Goal: Task Accomplishment & Management: Manage account settings

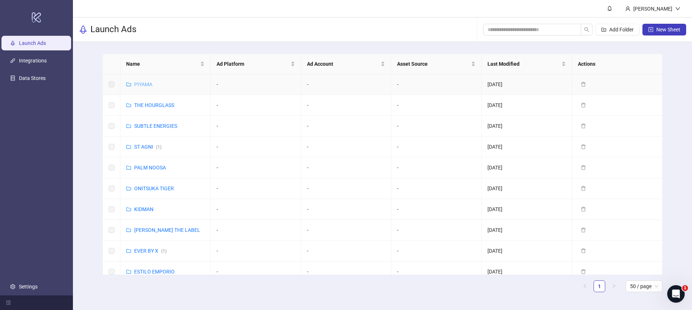
click at [144, 84] on link "PIYAMA" at bounding box center [143, 84] width 18 height 6
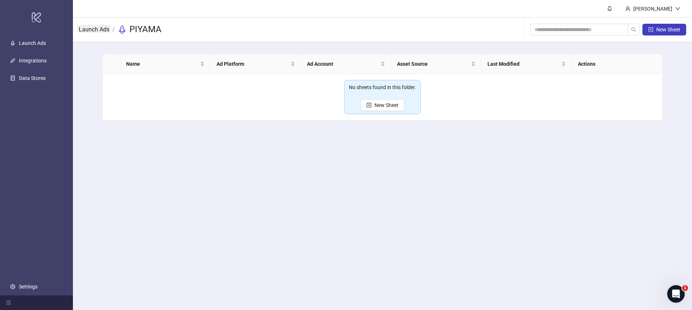
click at [96, 28] on link "Launch Ads" at bounding box center [94, 29] width 34 height 8
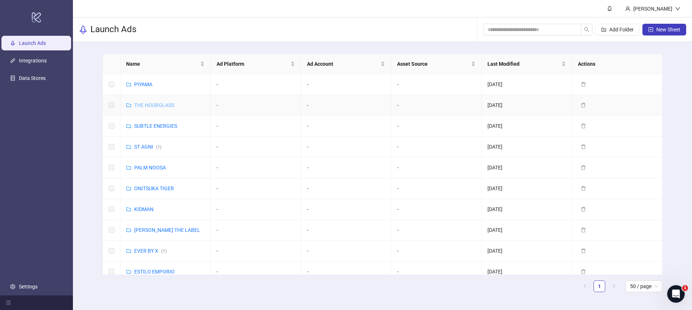
click at [149, 105] on link "THE HOURGLASS" at bounding box center [154, 105] width 40 height 6
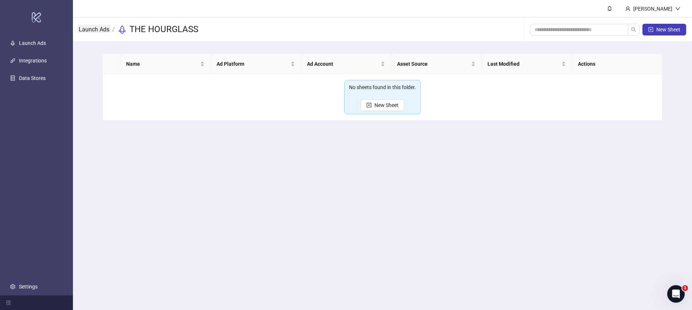
click at [101, 30] on link "Launch Ads" at bounding box center [94, 29] width 34 height 8
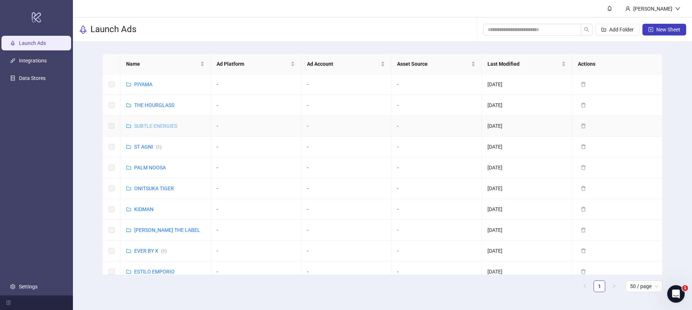
click at [148, 127] on link "SUBTLE ENERGIES" at bounding box center [155, 126] width 43 height 6
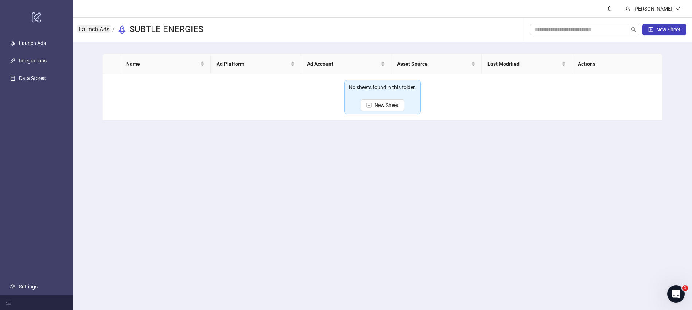
click at [97, 31] on link "Launch Ads" at bounding box center [94, 29] width 34 height 8
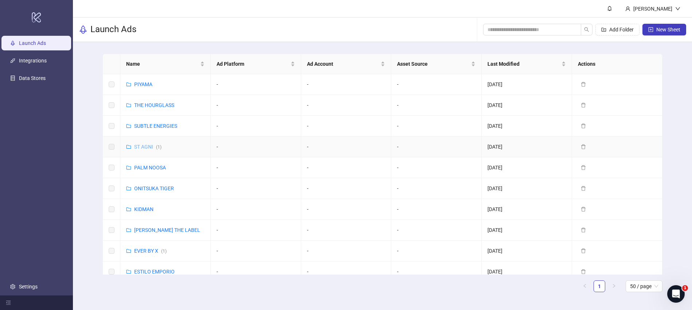
click at [140, 147] on link "ST AGNI ( 1 )" at bounding box center [147, 147] width 27 height 6
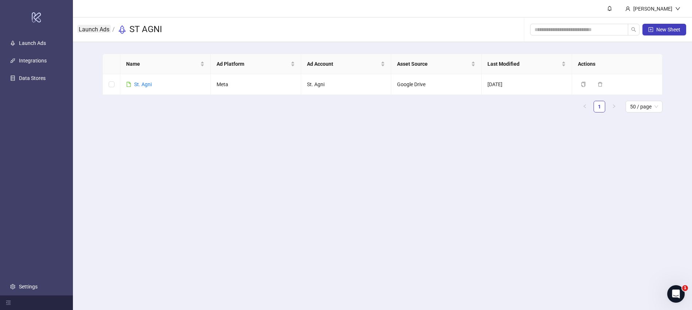
click at [101, 27] on link "Launch Ads" at bounding box center [94, 29] width 34 height 8
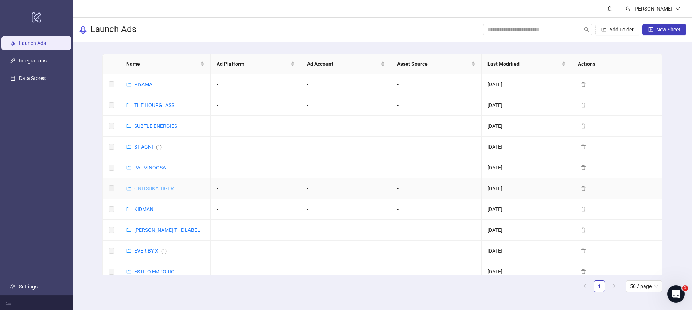
click at [147, 188] on link "ONITSUKA TIGER" at bounding box center [154, 188] width 40 height 6
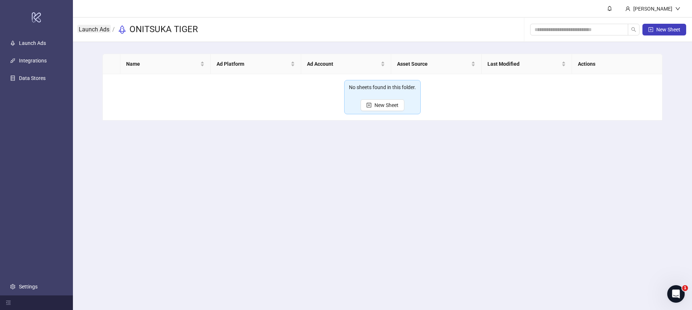
click at [100, 29] on link "Launch Ads" at bounding box center [94, 29] width 34 height 8
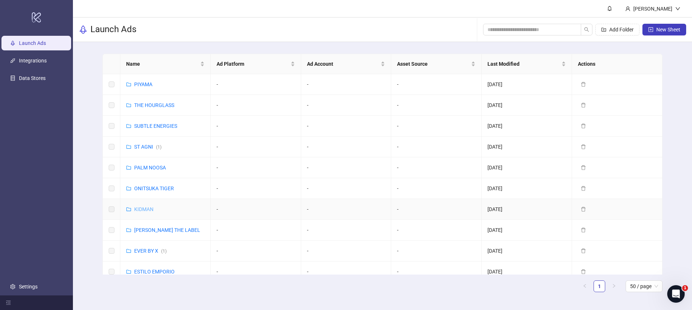
click at [146, 209] on link "KIDMAN" at bounding box center [143, 209] width 19 height 6
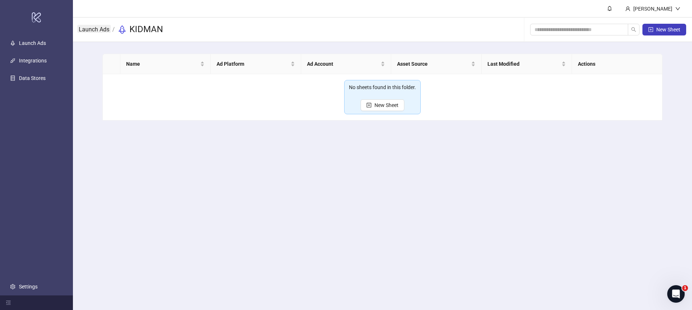
click at [100, 30] on link "Launch Ads" at bounding box center [94, 29] width 34 height 8
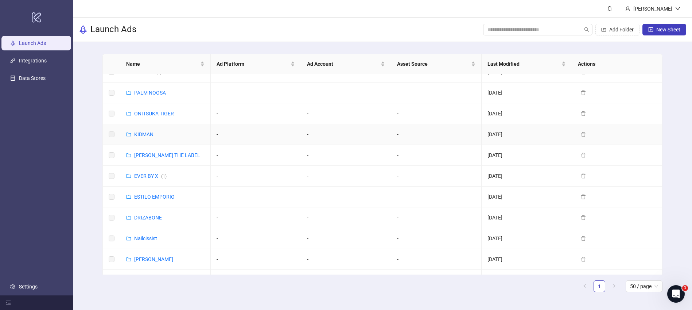
scroll to position [94, 0]
click at [147, 132] on link "[PERSON_NAME] THE LABEL" at bounding box center [167, 135] width 66 height 6
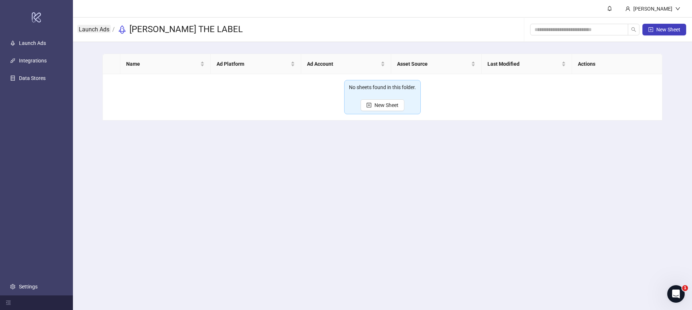
click at [98, 28] on link "Launch Ads" at bounding box center [94, 29] width 34 height 8
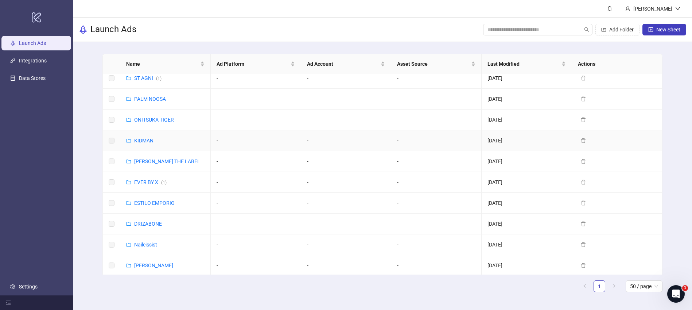
scroll to position [70, 0]
click at [144, 180] on link "EVER BY X ( 1 )" at bounding box center [150, 180] width 32 height 6
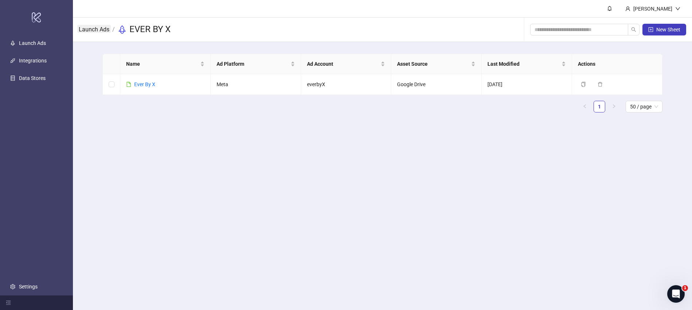
click at [98, 28] on link "Launch Ads" at bounding box center [94, 29] width 34 height 8
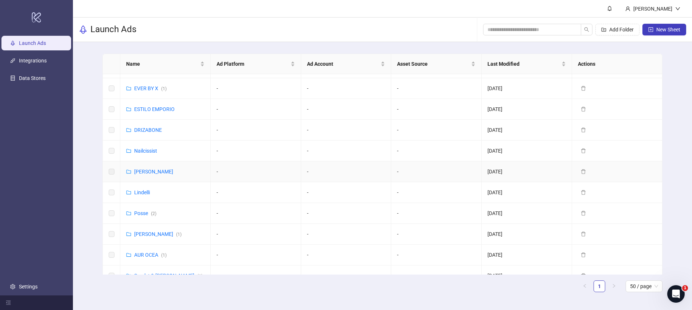
scroll to position [163, 0]
click at [582, 212] on icon "delete" at bounding box center [584, 212] width 4 height 5
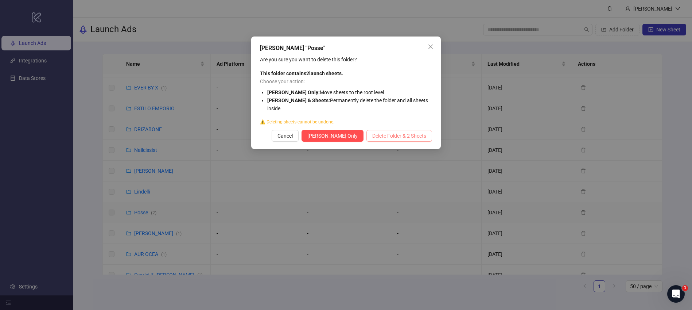
click at [390, 137] on span "Delete Folder & 2 Sheets" at bounding box center [399, 136] width 54 height 6
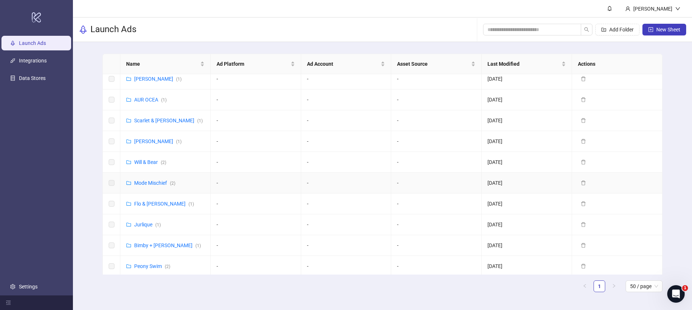
scroll to position [297, 0]
click at [42, 62] on link "Integrations" at bounding box center [33, 61] width 28 height 6
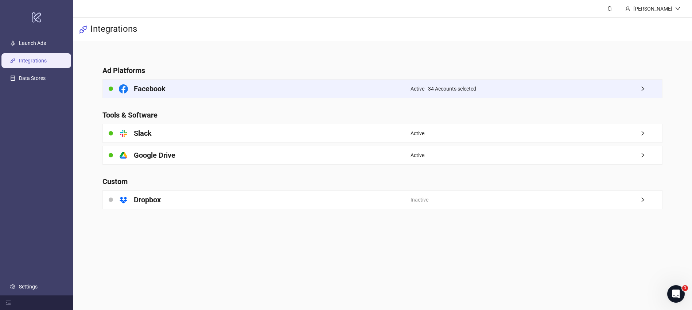
click at [412, 93] on div "Active - 34 Accounts selected" at bounding box center [537, 89] width 252 height 18
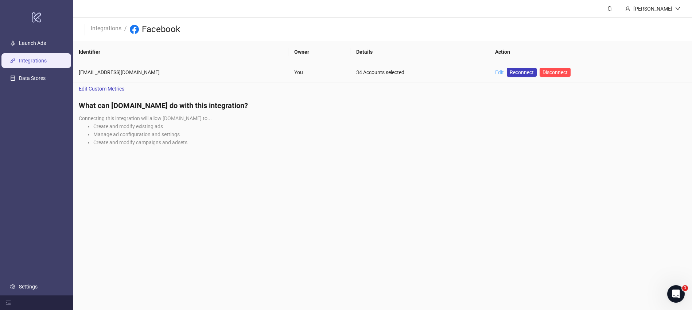
click at [499, 73] on link "Edit" at bounding box center [499, 72] width 9 height 6
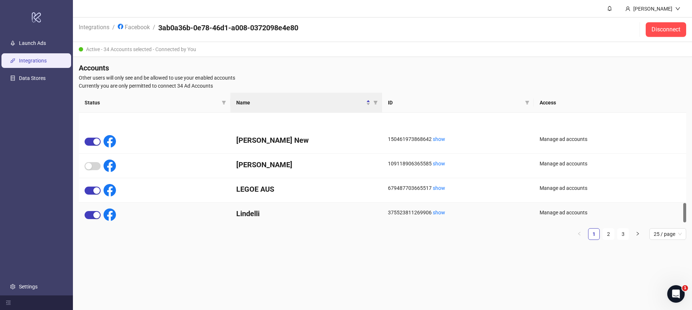
scroll to position [502, 0]
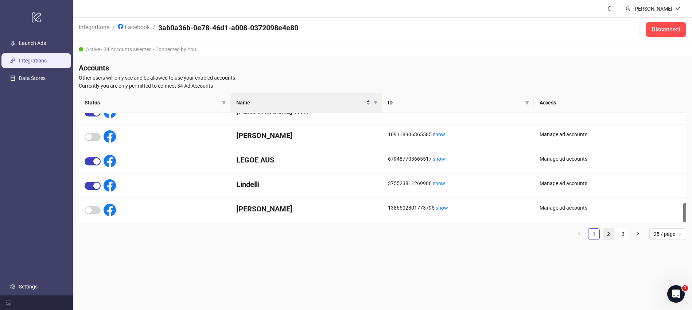
click at [610, 234] on link "2" at bounding box center [608, 233] width 11 height 11
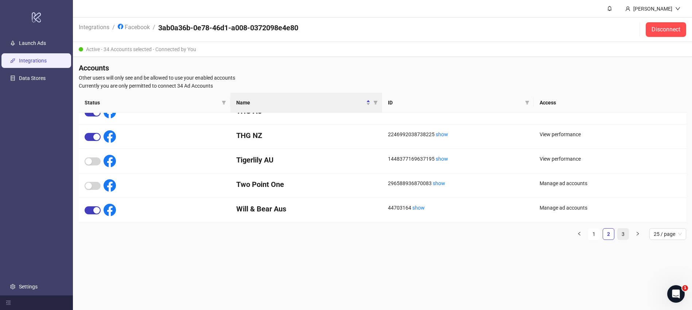
click at [621, 234] on link "3" at bounding box center [623, 233] width 11 height 11
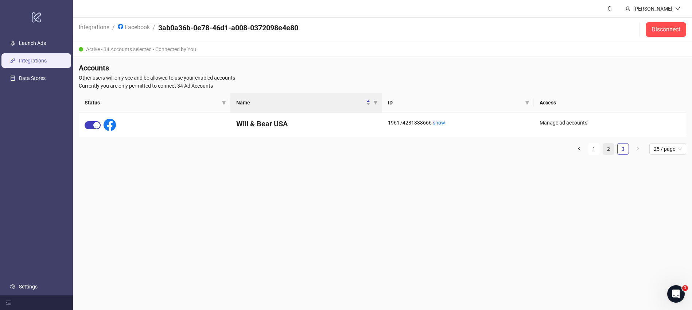
click at [612, 151] on link "2" at bounding box center [608, 148] width 11 height 11
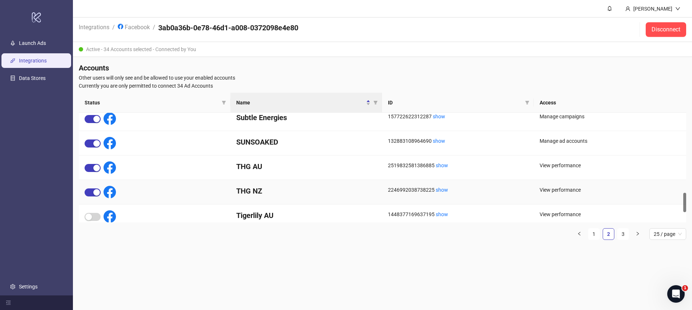
scroll to position [440, 0]
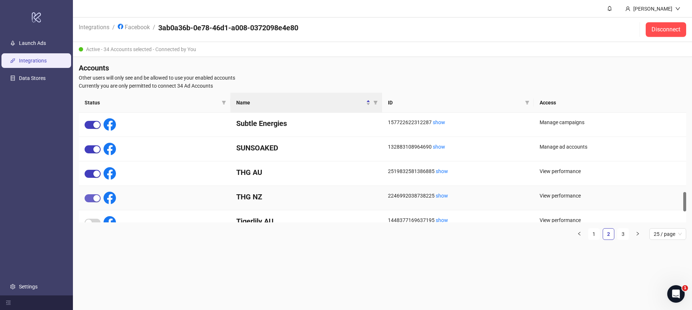
click at [92, 196] on span "button" at bounding box center [93, 198] width 16 height 8
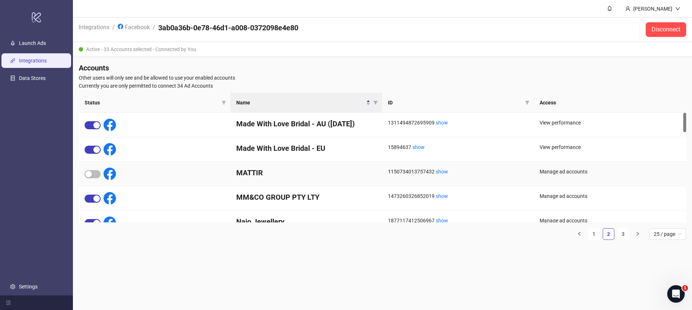
scroll to position [0, 0]
click at [593, 235] on link "1" at bounding box center [594, 233] width 11 height 11
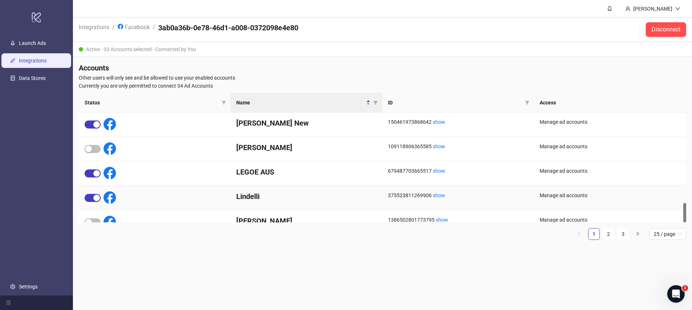
scroll to position [502, 0]
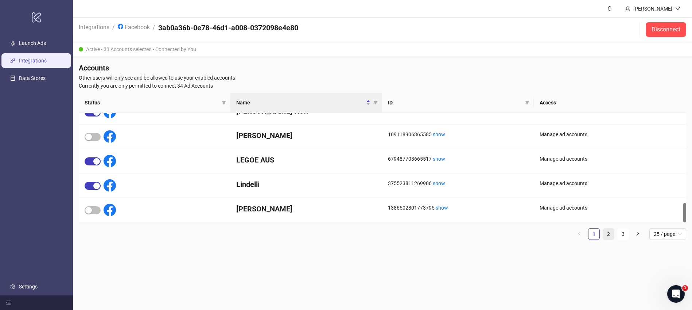
click at [609, 235] on link "2" at bounding box center [608, 233] width 11 height 11
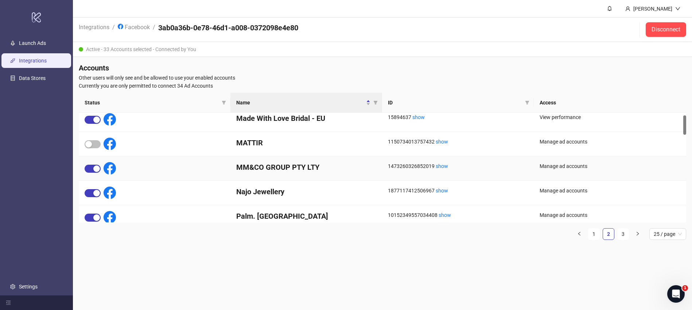
scroll to position [0, 0]
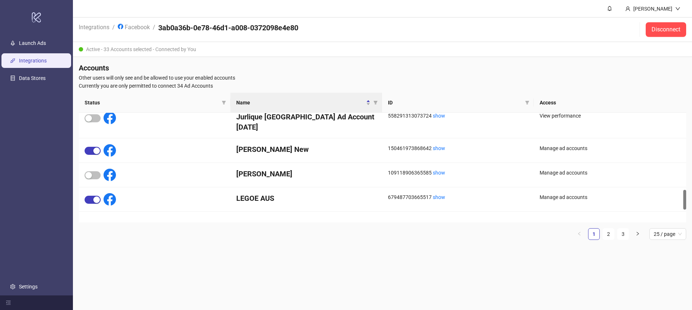
scroll to position [502, 0]
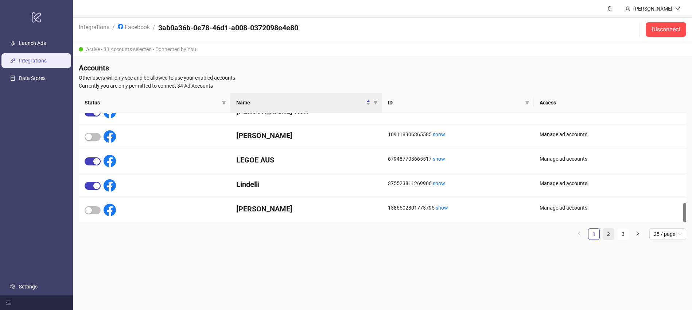
click at [609, 234] on link "2" at bounding box center [608, 233] width 11 height 11
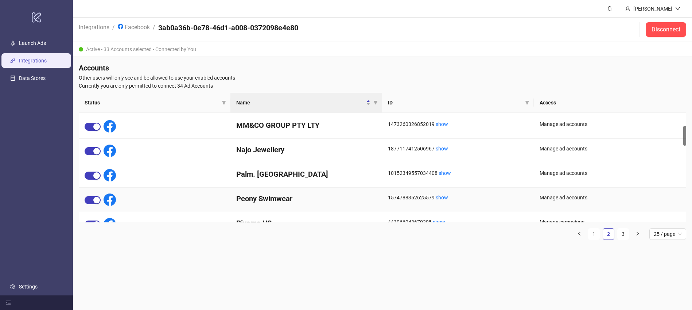
scroll to position [0, 0]
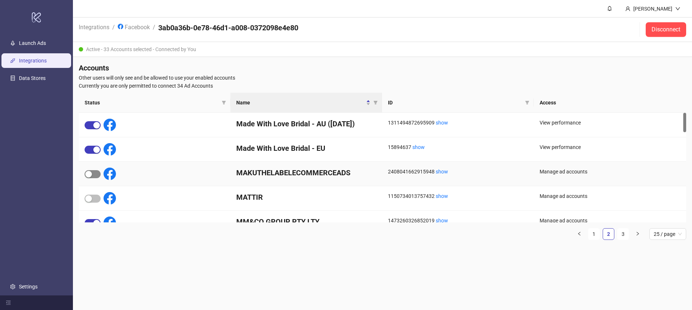
click at [94, 175] on span "button" at bounding box center [93, 174] width 16 height 8
click at [33, 42] on link "Launch Ads" at bounding box center [32, 43] width 27 height 6
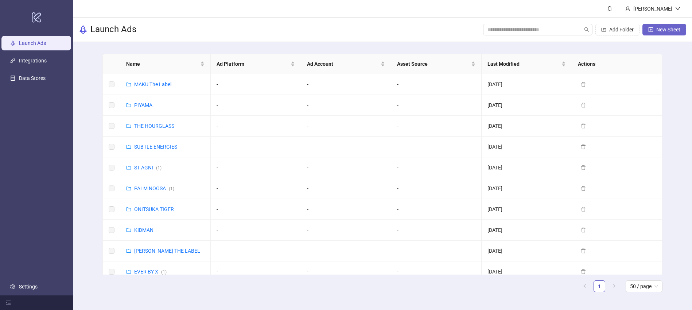
click at [660, 31] on span "New Sheet" at bounding box center [669, 30] width 24 height 6
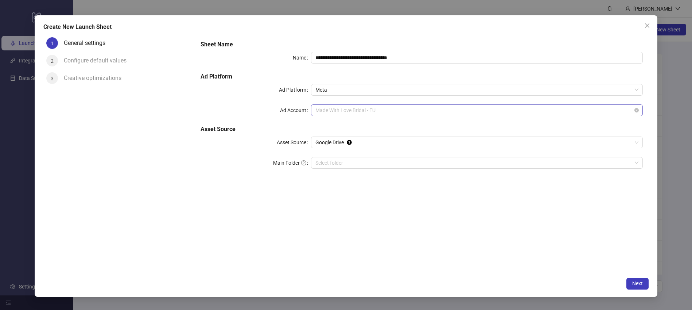
click at [364, 110] on span "Made With Love Bridal - EU" at bounding box center [477, 110] width 323 height 11
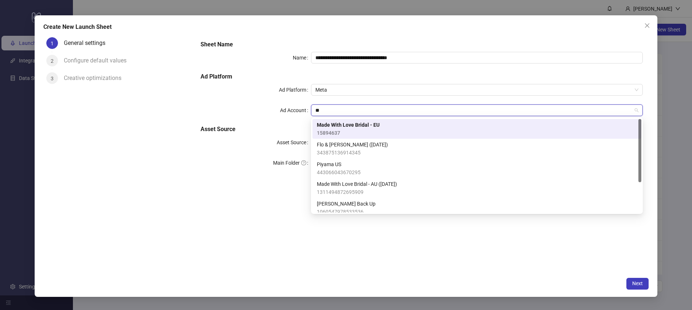
type input "***"
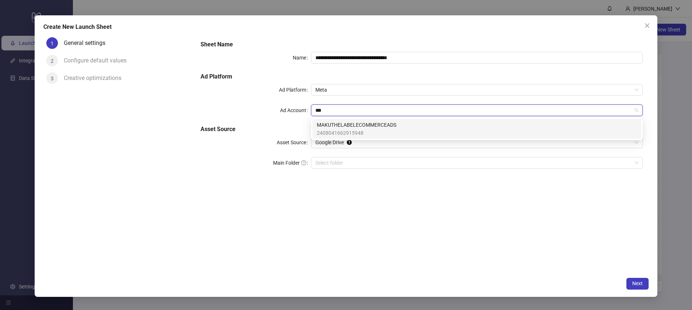
click at [378, 129] on span "2408041662915948" at bounding box center [357, 133] width 80 height 8
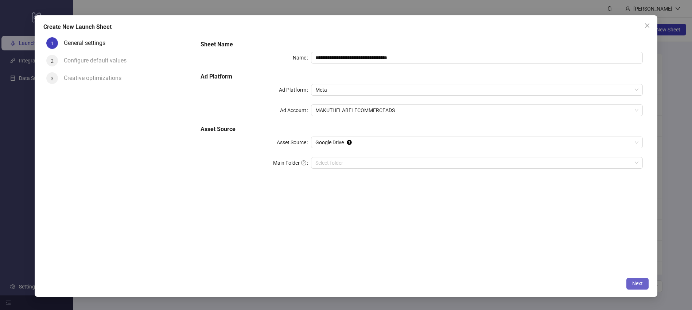
click at [639, 281] on span "Next" at bounding box center [638, 283] width 11 height 6
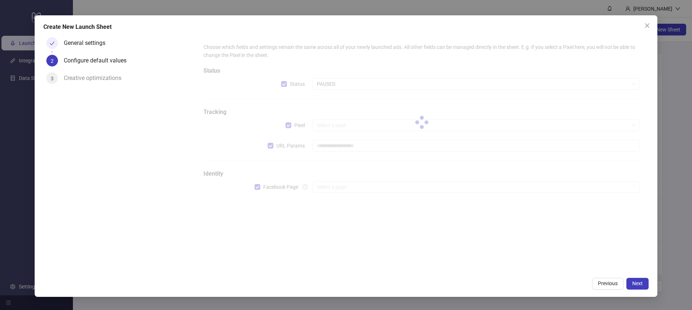
type input "**********"
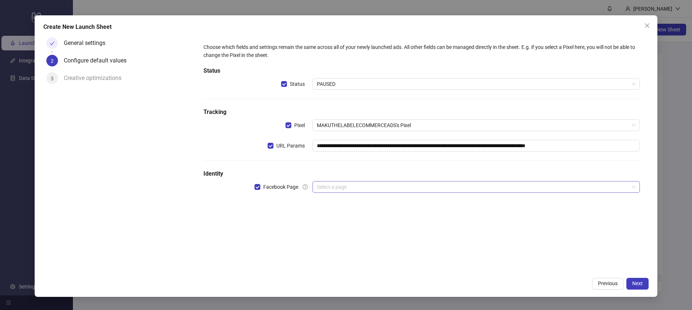
click at [355, 186] on input "search" at bounding box center [473, 186] width 312 height 11
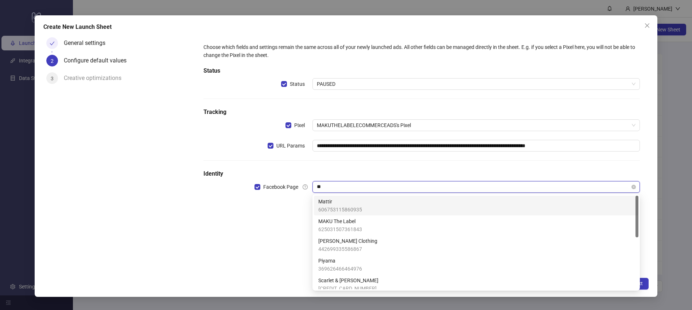
type input "***"
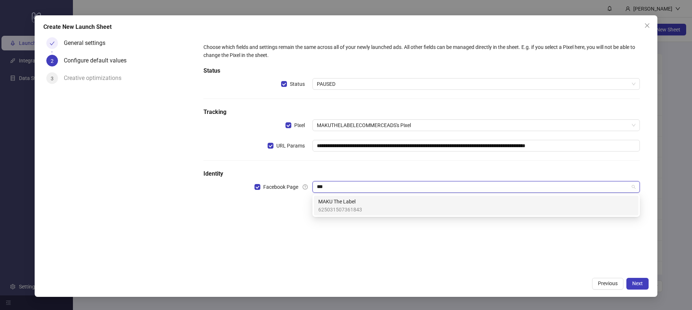
click at [362, 203] on div "MAKU The Label 625031507361843" at bounding box center [476, 205] width 316 height 16
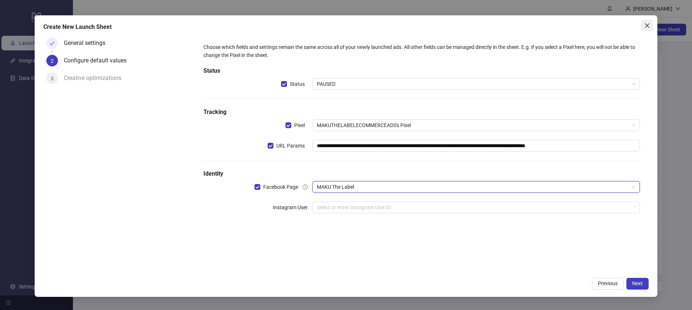
click at [649, 23] on icon "close" at bounding box center [648, 26] width 6 height 6
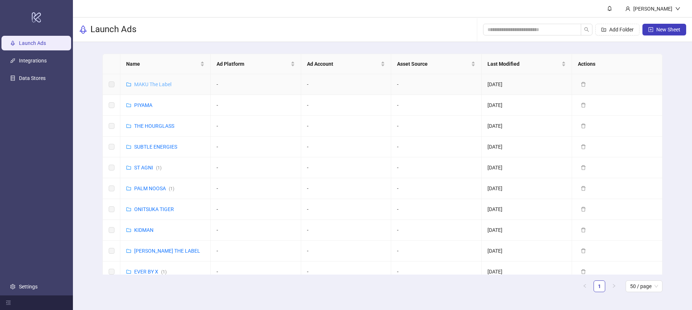
click at [147, 82] on link "MAKU The Label" at bounding box center [152, 84] width 37 height 6
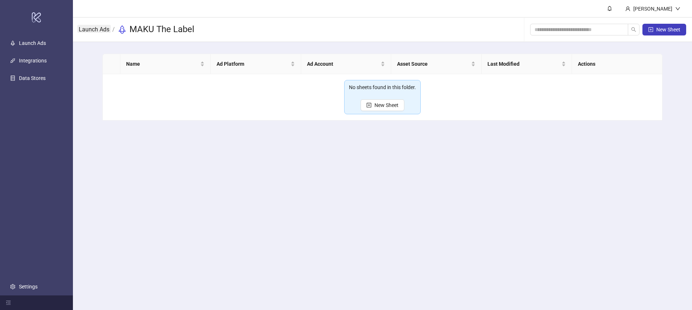
click at [99, 29] on link "Launch Ads" at bounding box center [94, 29] width 34 height 8
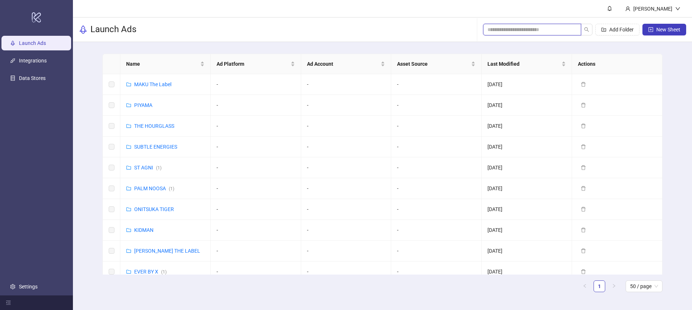
click at [524, 26] on input "search" at bounding box center [530, 30] width 84 height 8
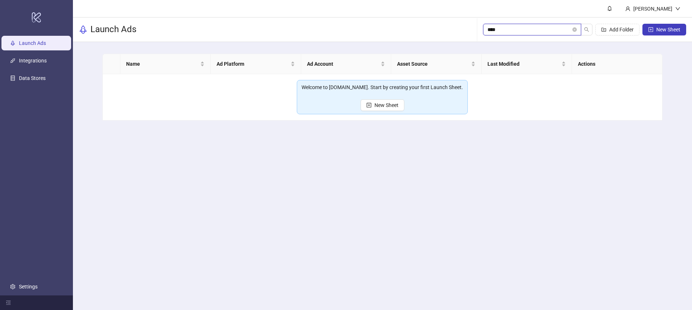
type input "****"
click at [575, 30] on icon "close-circle" at bounding box center [575, 29] width 4 height 4
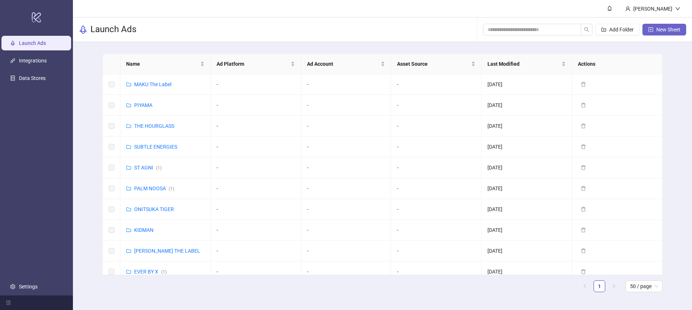
click at [665, 28] on span "New Sheet" at bounding box center [669, 30] width 24 height 6
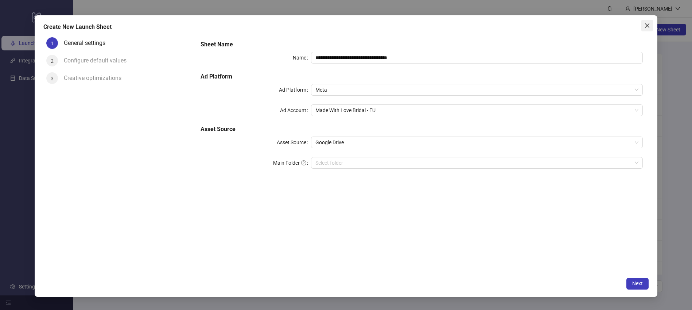
click at [648, 27] on icon "close" at bounding box center [648, 26] width 6 height 6
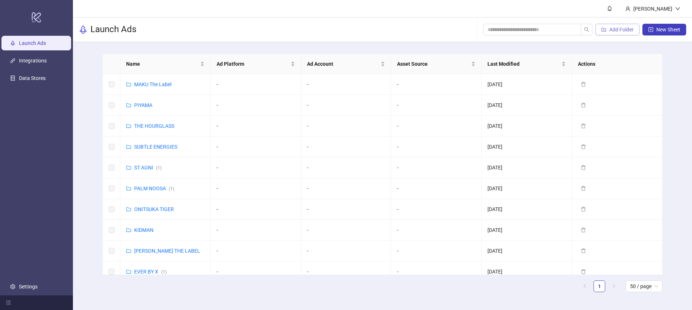
click at [608, 31] on button "Add Folder" at bounding box center [618, 30] width 44 height 12
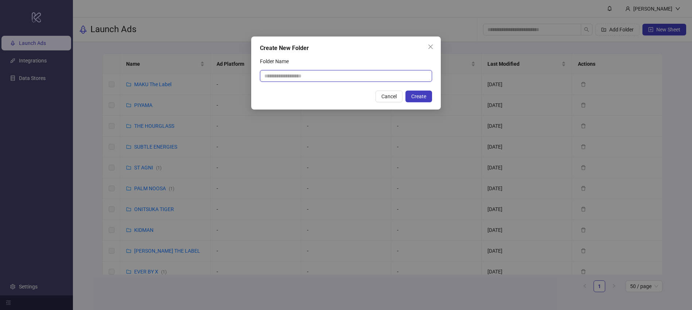
click at [309, 80] on input "Folder Name" at bounding box center [346, 76] width 172 height 12
type input "**********"
click at [417, 97] on span "Create" at bounding box center [419, 96] width 15 height 6
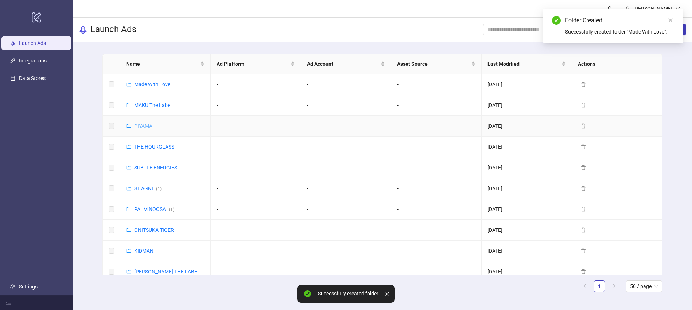
click at [143, 125] on link "PIYAMA" at bounding box center [143, 126] width 18 height 6
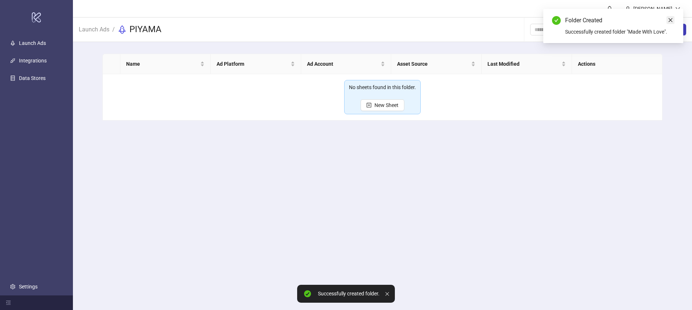
click at [672, 19] on icon "close" at bounding box center [671, 20] width 4 height 4
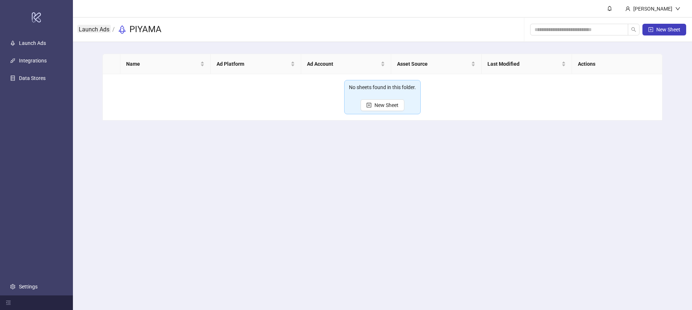
click at [100, 28] on link "Launch Ads" at bounding box center [94, 29] width 34 height 8
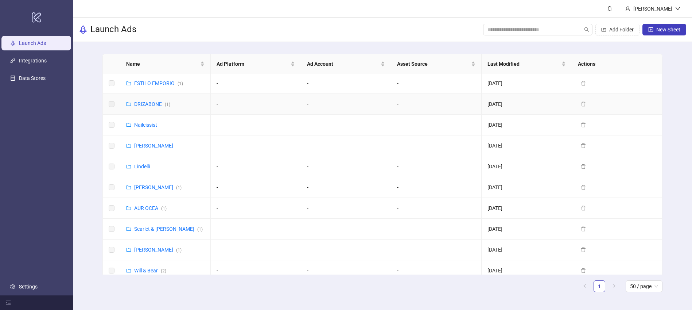
scroll to position [227, 0]
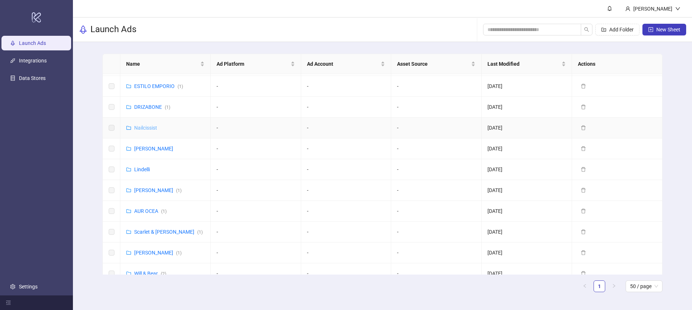
click at [147, 128] on link "Nailcissist" at bounding box center [145, 128] width 23 height 6
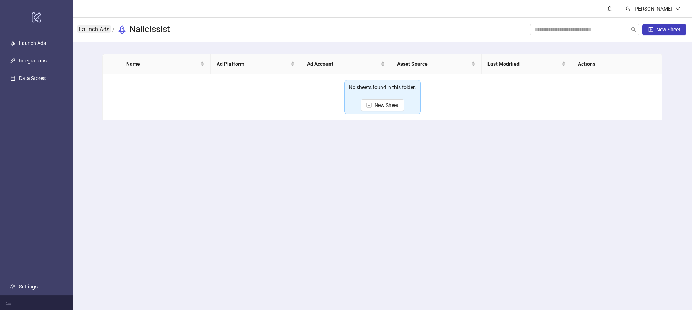
click at [95, 30] on link "Launch Ads" at bounding box center [94, 29] width 34 height 8
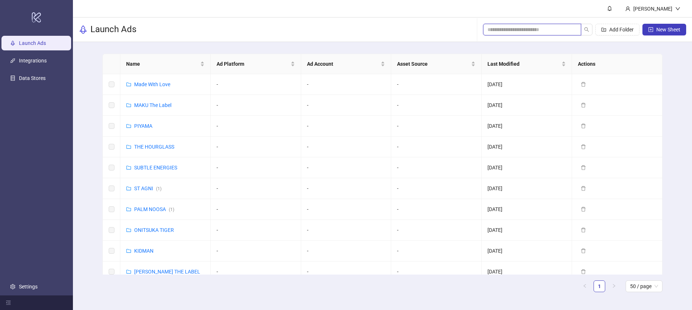
click at [525, 31] on input "search" at bounding box center [530, 30] width 84 height 8
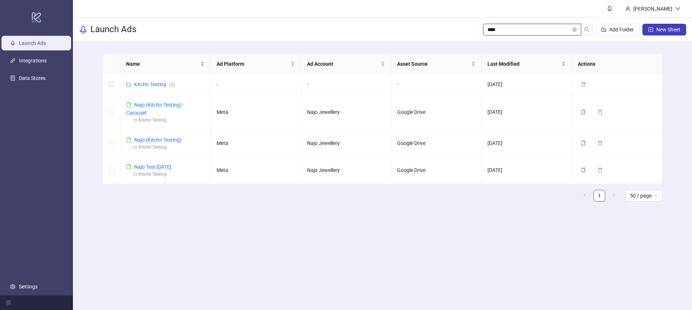
type input "****"
click at [165, 104] on link "Najo (Kitchn Testing) - Carousel" at bounding box center [155, 109] width 58 height 14
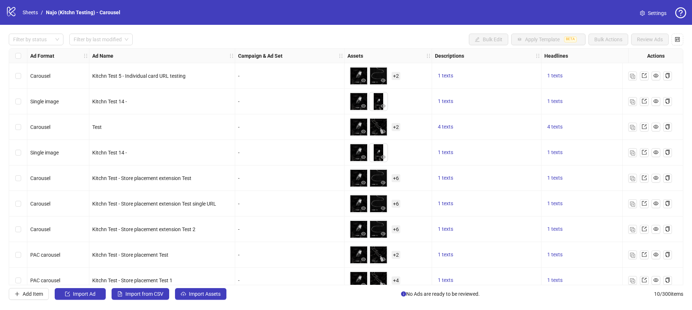
scroll to position [37, 0]
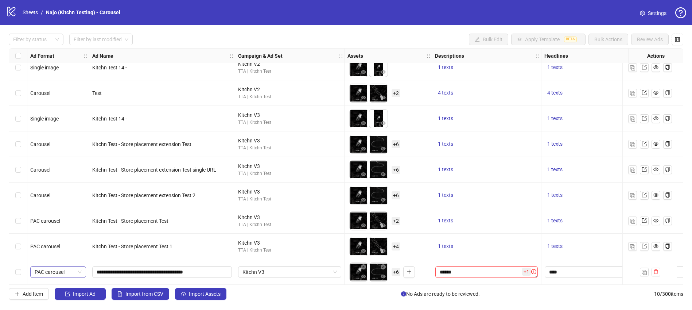
click at [77, 268] on span "PAC carousel" at bounding box center [58, 271] width 47 height 11
